Goal: Complete application form

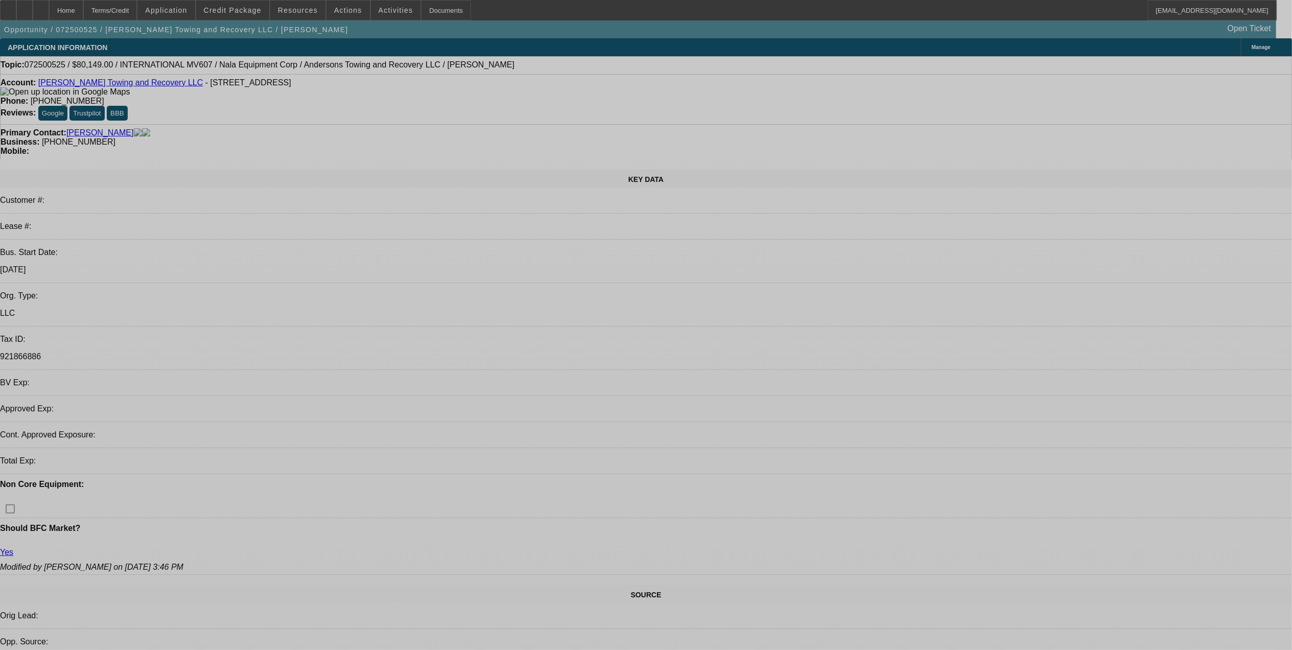
select select "0"
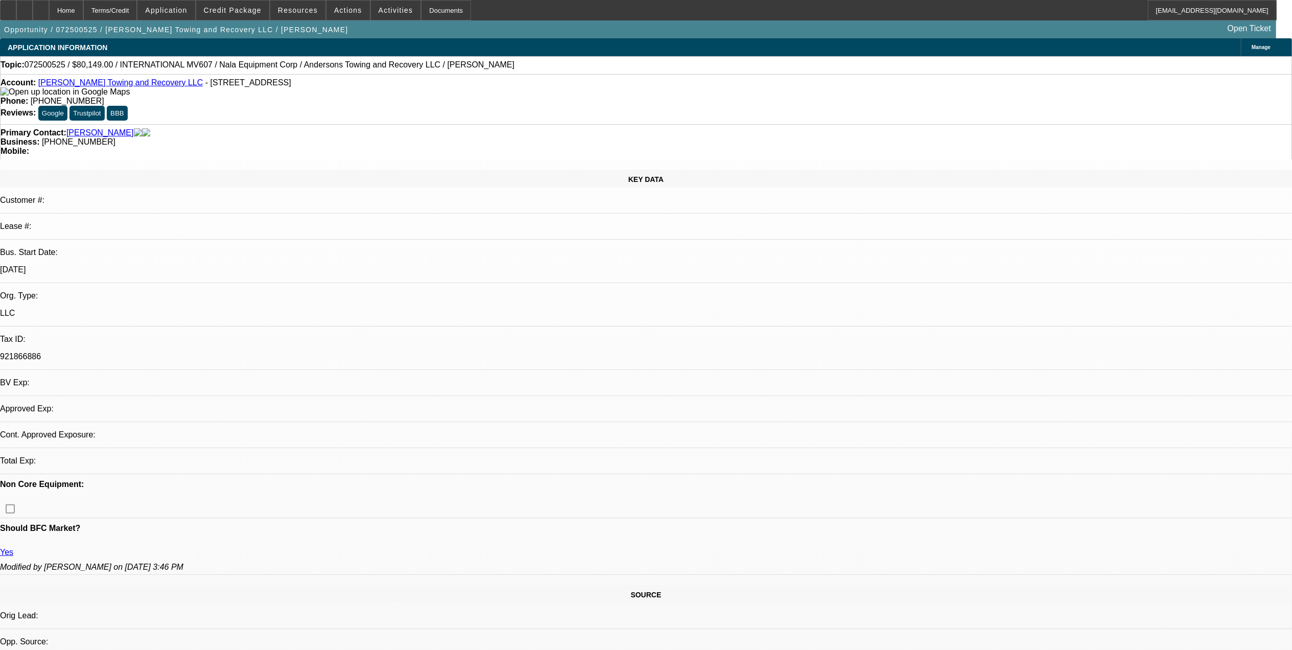
select select "0"
select select "2"
select select "0"
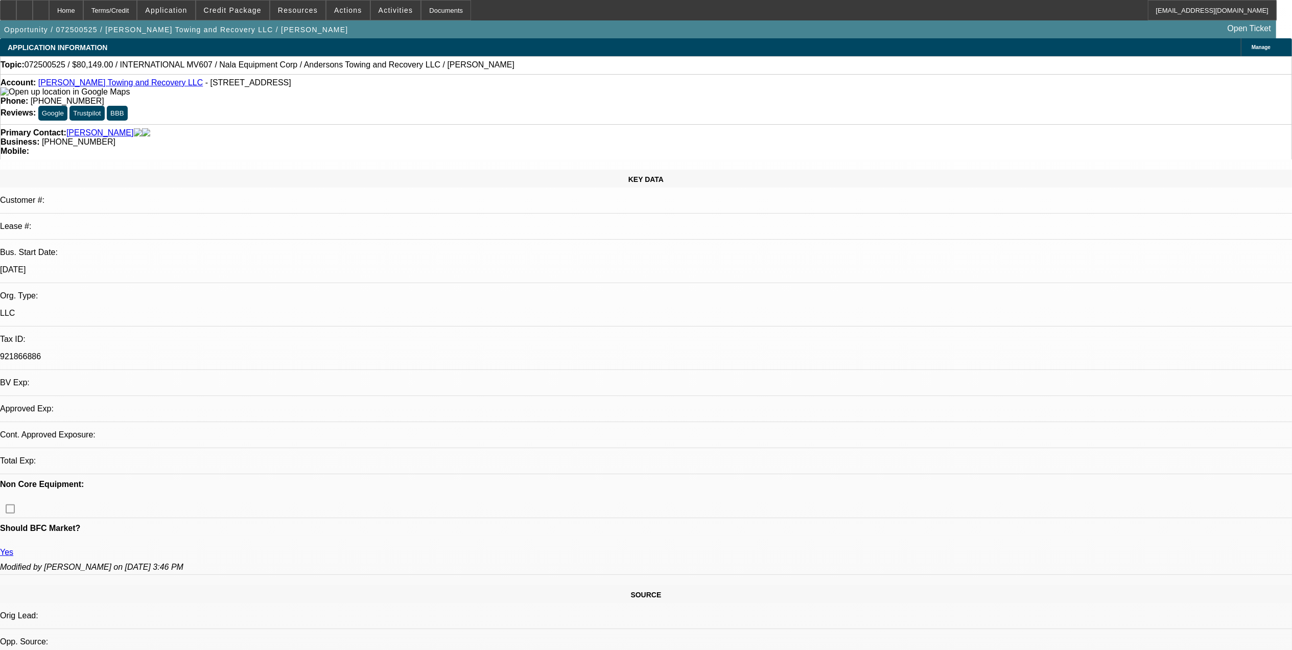
select select "0.15"
select select "2"
select select "0"
select select "1"
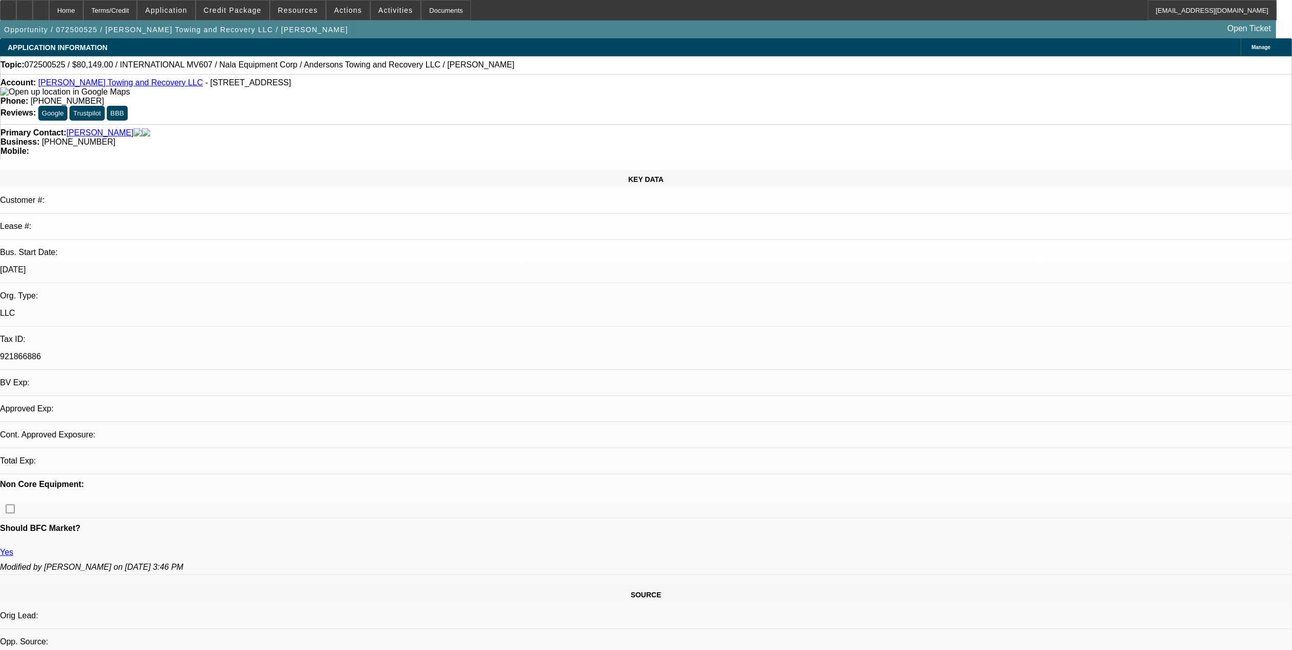
select select "6"
select select "1"
select select "2"
select select "6"
select select "1"
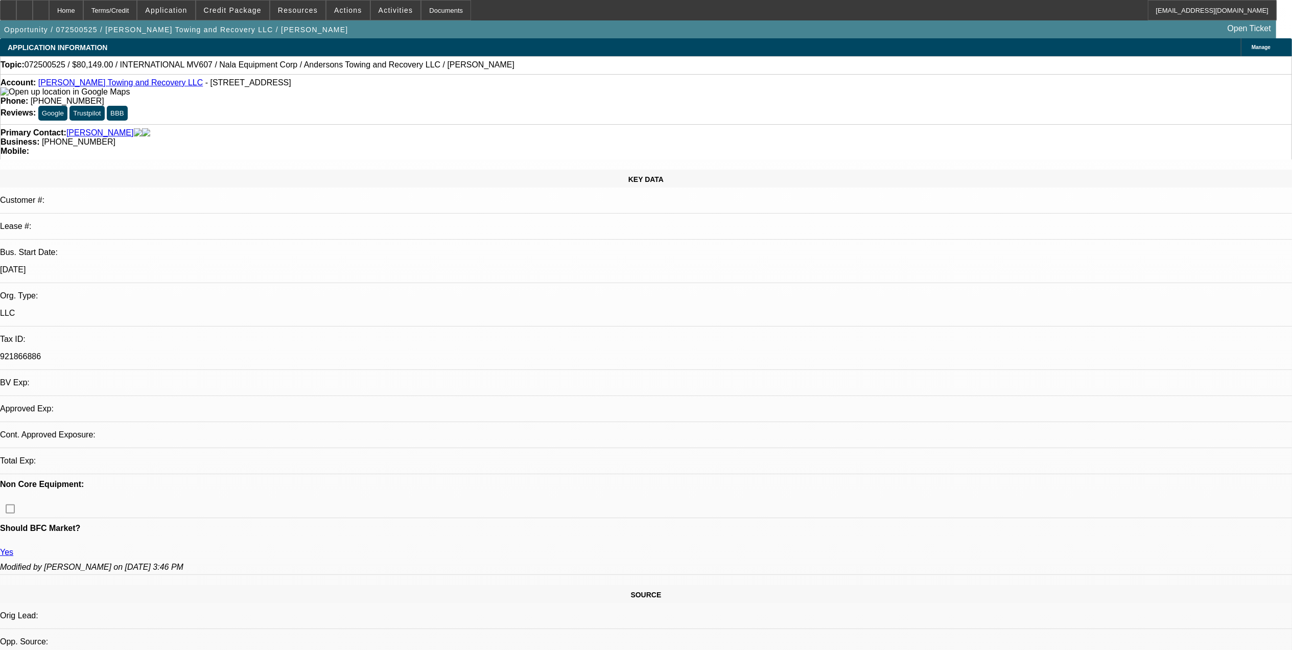
select select "2"
select select "6"
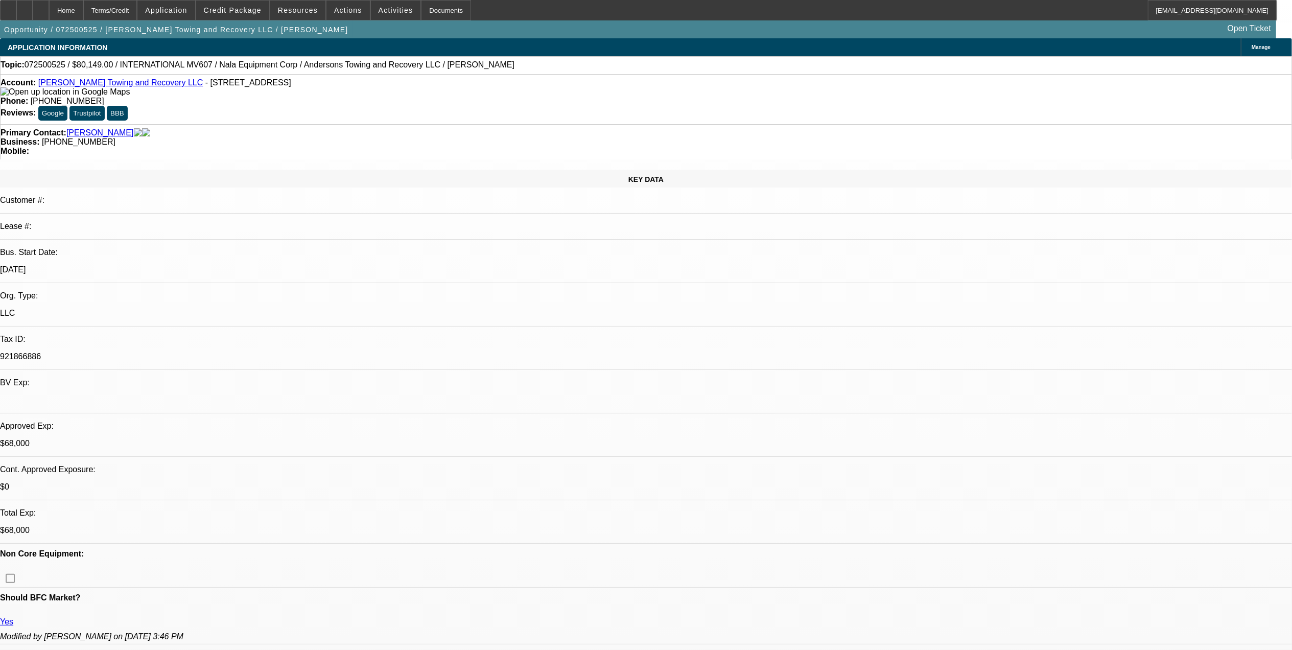
select select "0"
select select "2"
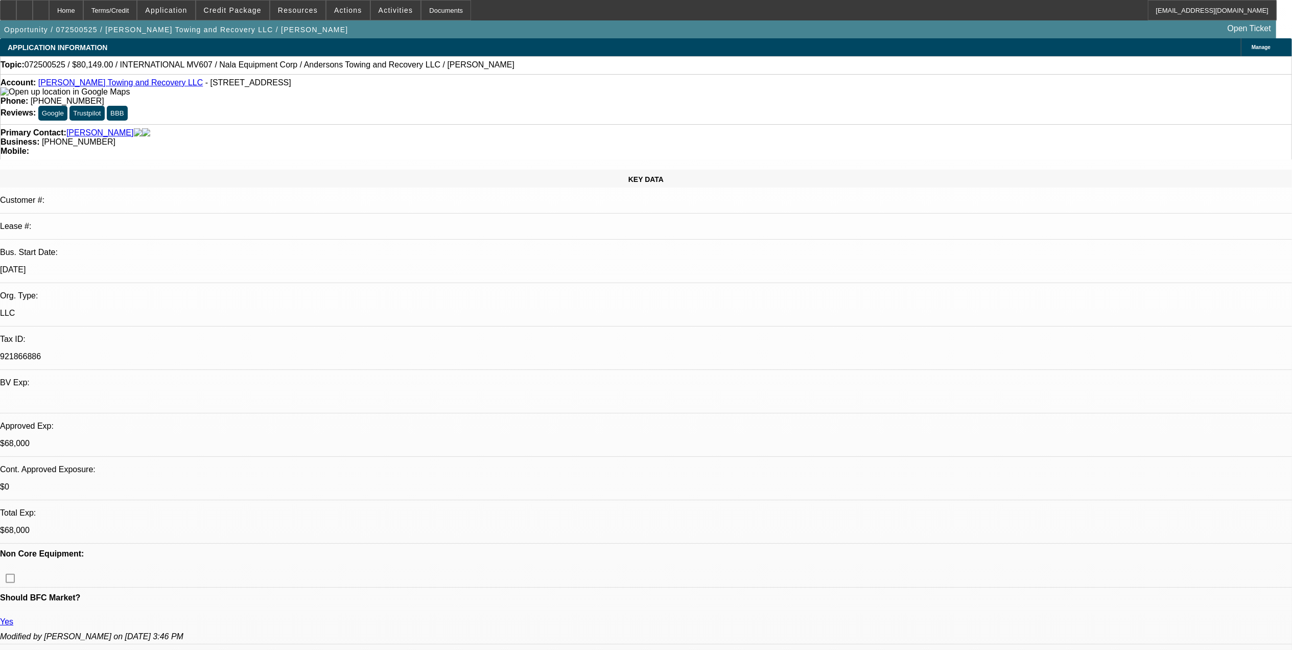
select select "0"
select select "0.15"
select select "2"
select select "0"
select select "1"
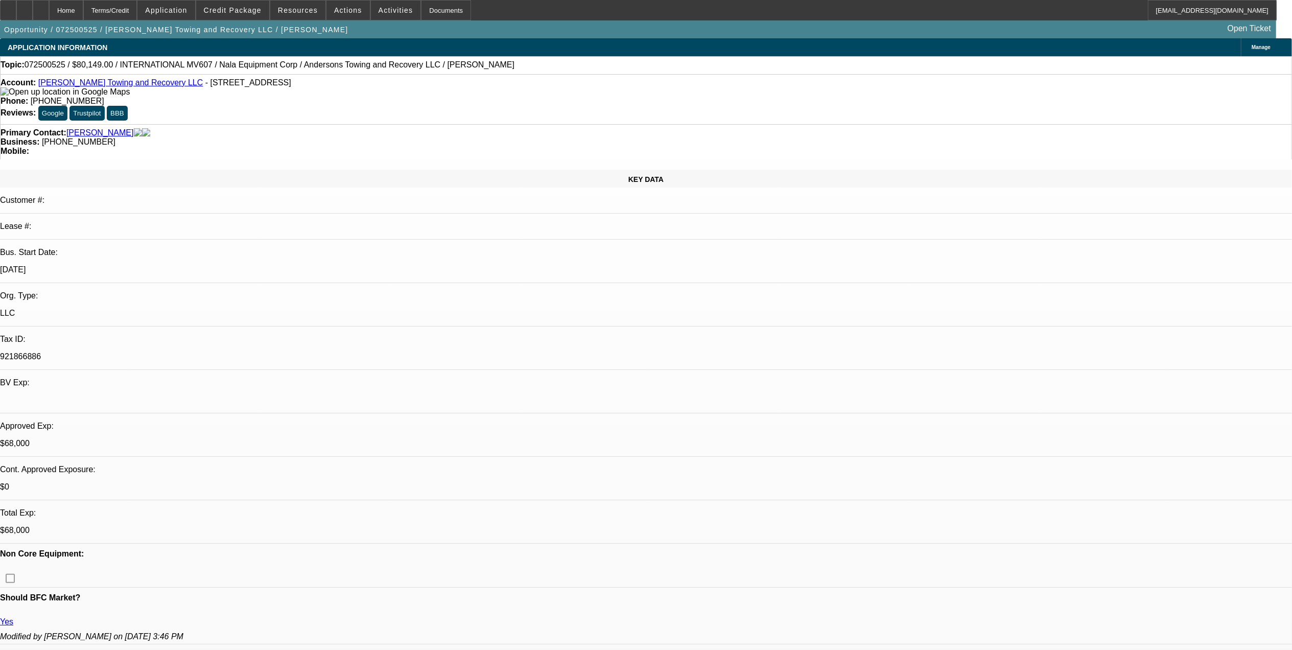
select select "1"
select select "6"
select select "1"
select select "2"
select select "6"
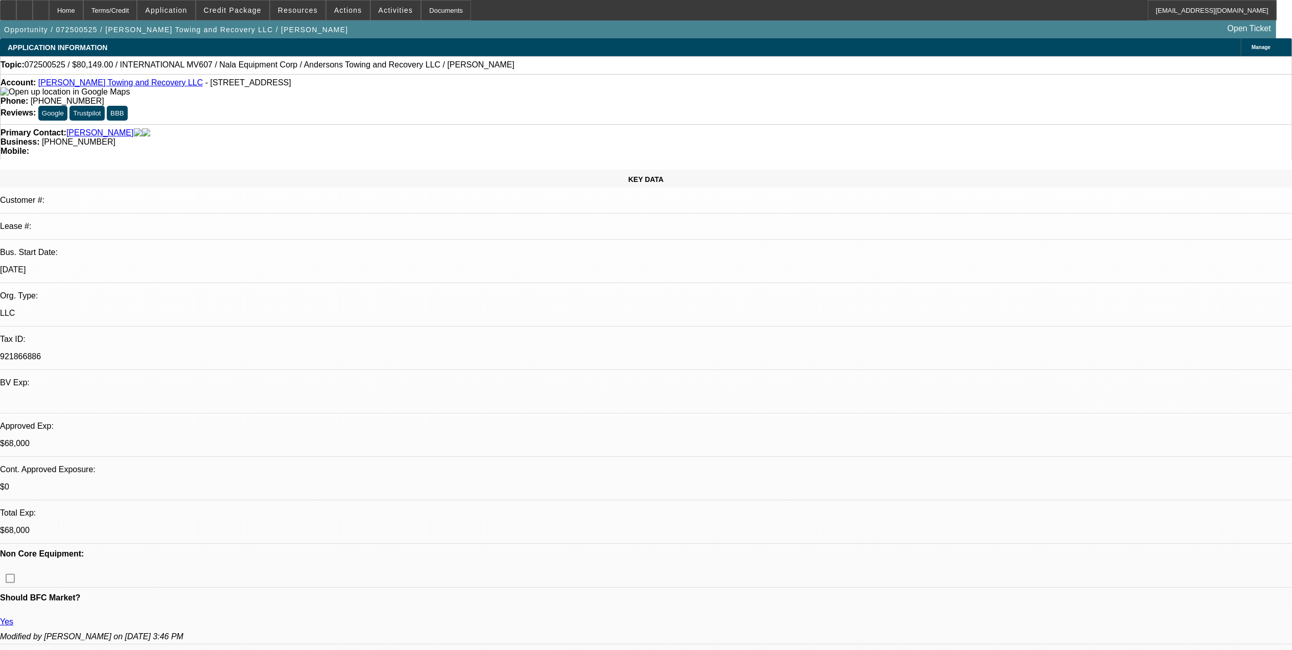
select select "1"
select select "2"
select select "6"
click at [975, 122] on button "reply_all Reply All" at bounding box center [993, 129] width 64 height 25
